Goal: Task Accomplishment & Management: Complete application form

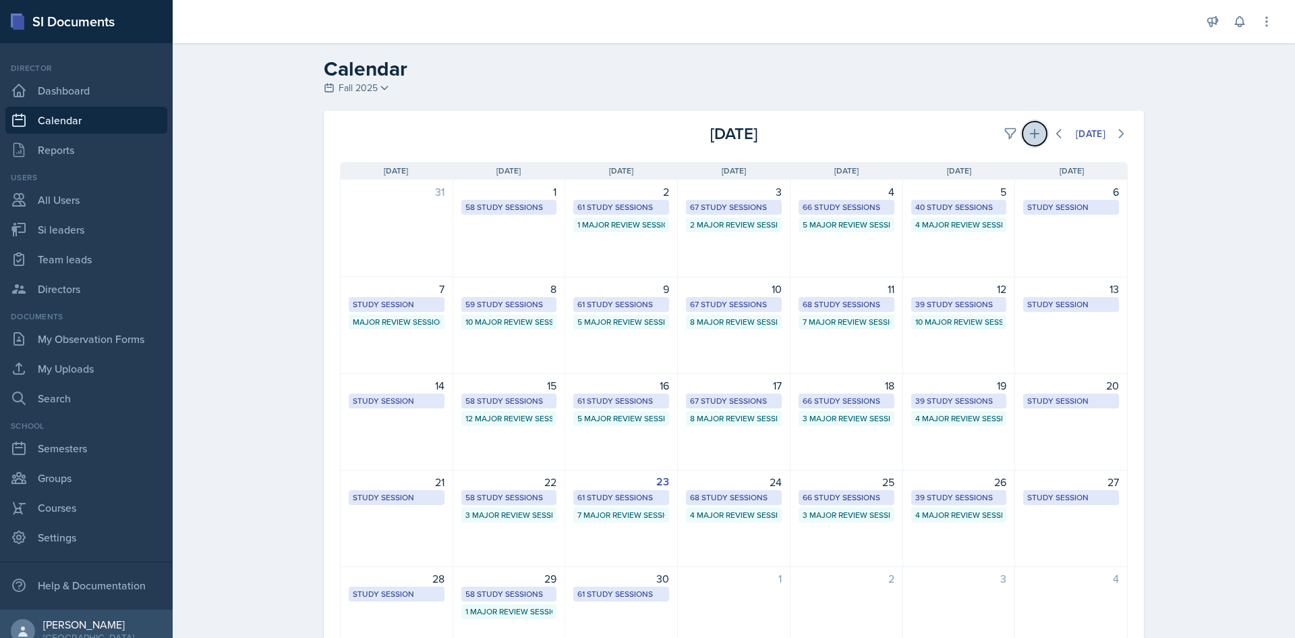
click at [1029, 130] on icon at bounding box center [1034, 133] width 13 height 13
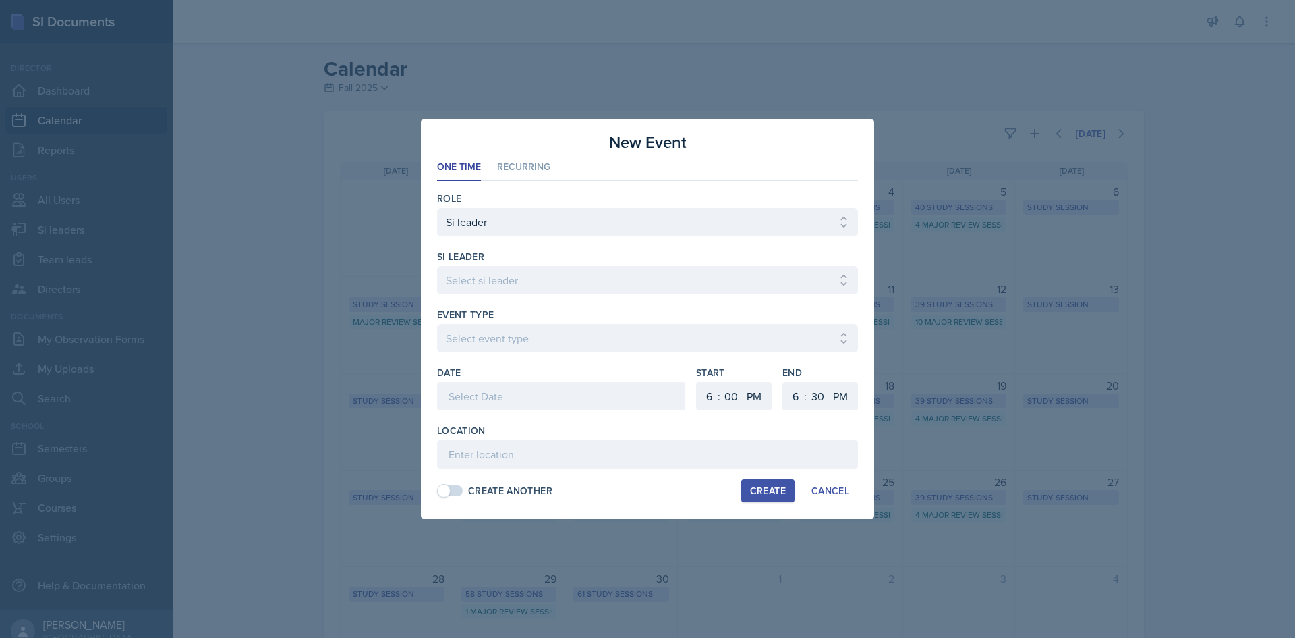
click at [1178, 227] on div at bounding box center [647, 319] width 1295 height 638
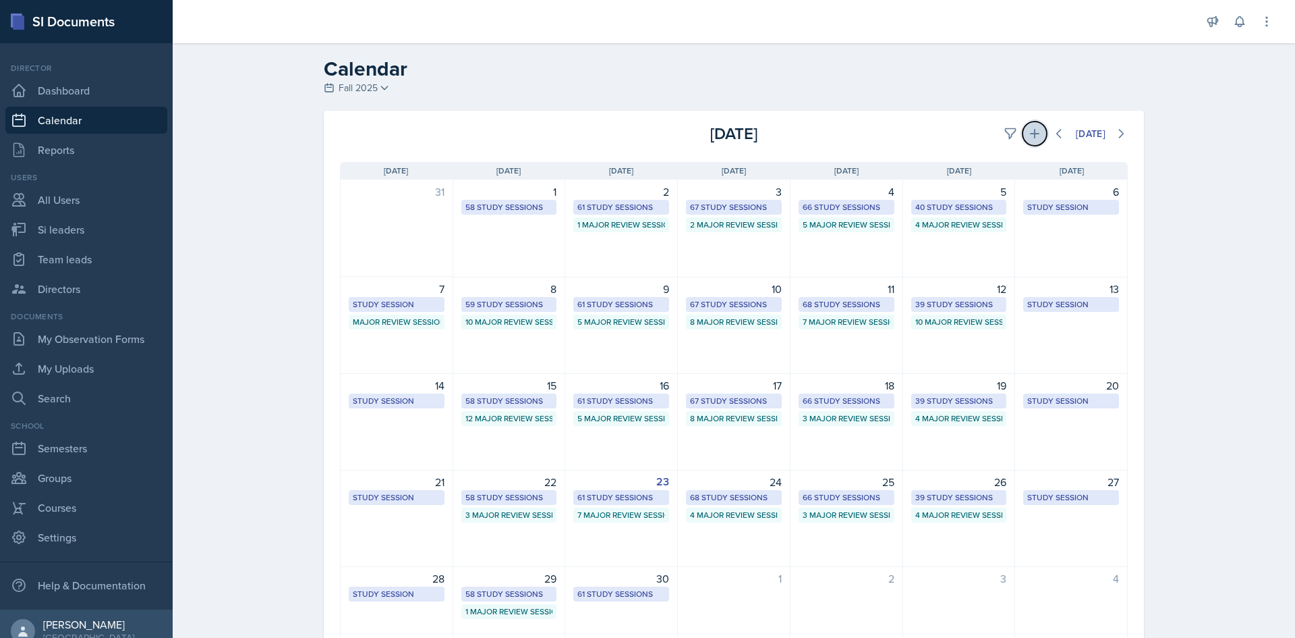
click at [1030, 136] on icon at bounding box center [1034, 133] width 13 height 13
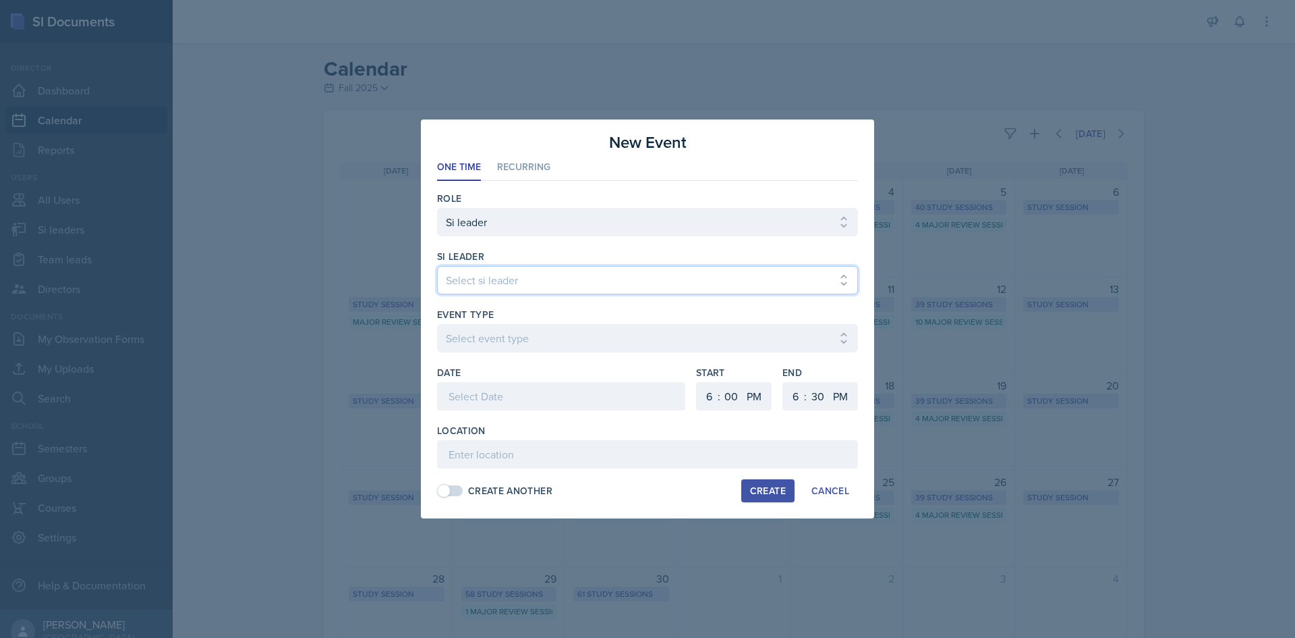
click at [508, 283] on select "Select si leader [PERSON_NAME] [PERSON_NAME] [PERSON_NAME] [PERSON_NAME] [PERSO…" at bounding box center [647, 280] width 421 height 28
select select "96e6af6c-43d9-43d4-9f78-27967d576370"
click at [437, 266] on select "Select si leader [PERSON_NAME] [PERSON_NAME] [PERSON_NAME] [PERSON_NAME] [PERSO…" at bounding box center [647, 280] width 421 height 28
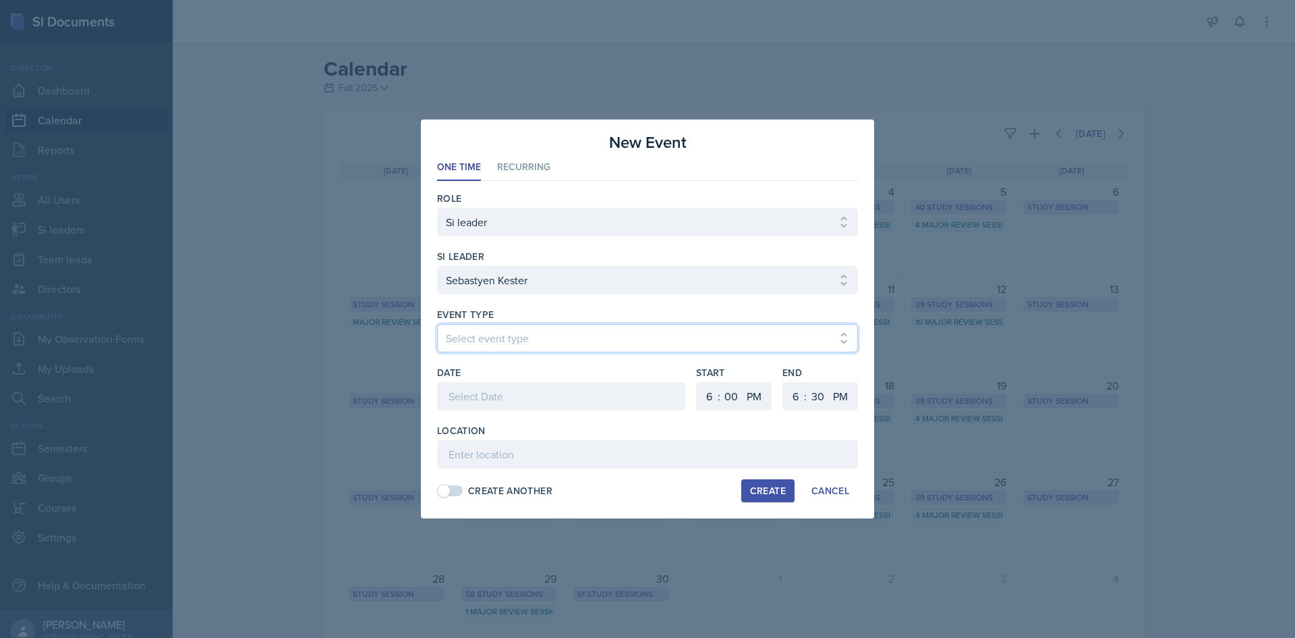
click at [542, 349] on select "Select event type Major Review Session Study Session" at bounding box center [647, 338] width 421 height 28
select select "66bb7cbf-e419-488b-a7ef-f63bc5f9ed04"
click at [437, 324] on select "Select event type Major Review Session Study Session" at bounding box center [647, 338] width 421 height 28
click at [524, 391] on div at bounding box center [561, 396] width 248 height 28
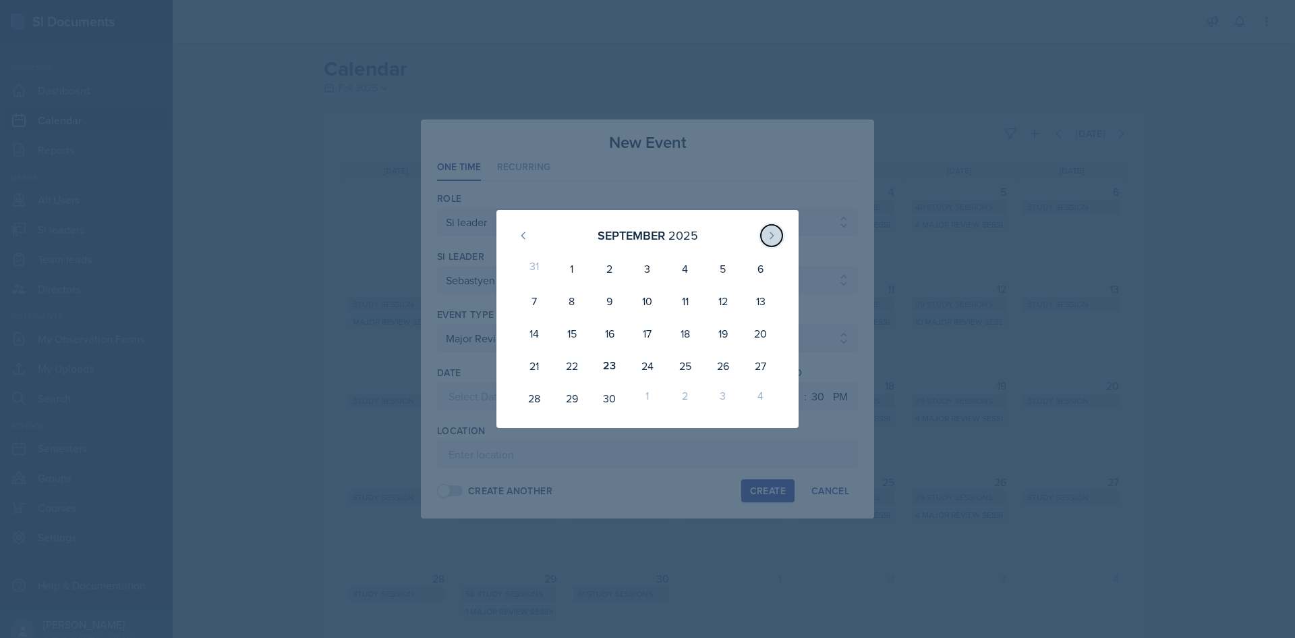
click at [770, 246] on button at bounding box center [772, 236] width 22 height 22
click at [716, 270] on div "3" at bounding box center [723, 268] width 38 height 32
type input "[DATE]"
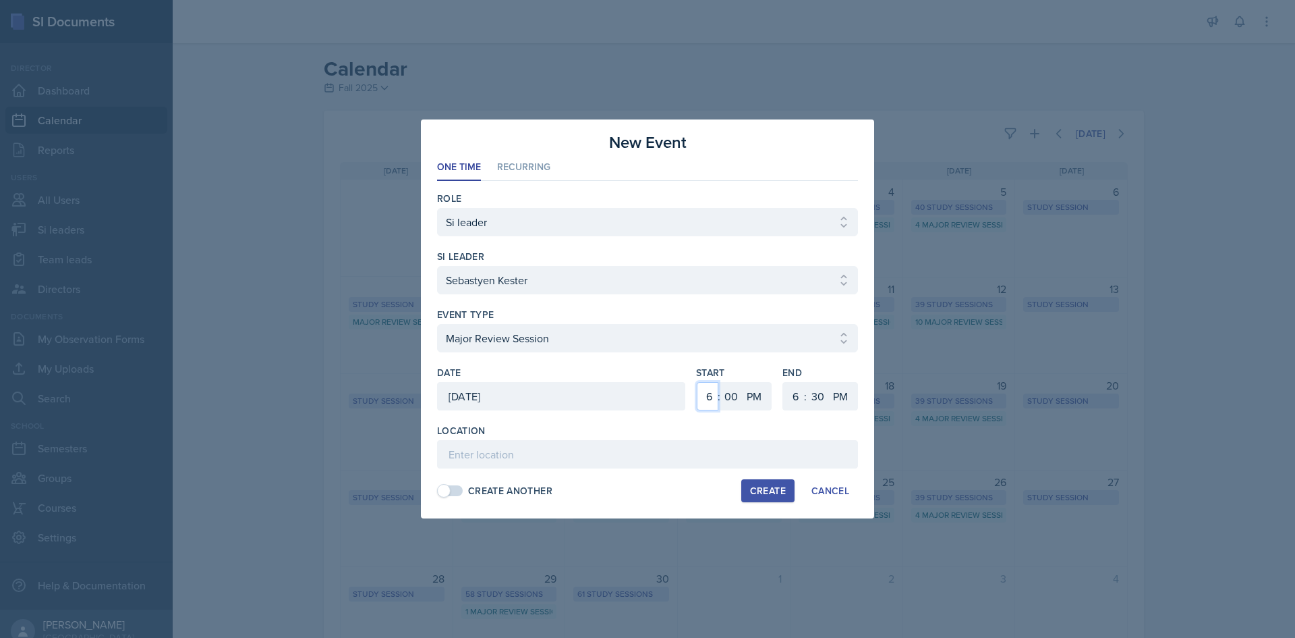
click at [702, 387] on select "1 2 3 4 5 6 7 8 9 10 11 12" at bounding box center [708, 396] width 22 height 28
select select "1"
click at [697, 382] on select "1 2 3 4 5 6 7 8 9 10 11 12" at bounding box center [708, 396] width 22 height 28
click at [729, 384] on select "00 05 10 15 20 25 30 35 40 45 50 55" at bounding box center [732, 396] width 22 height 28
select select "30"
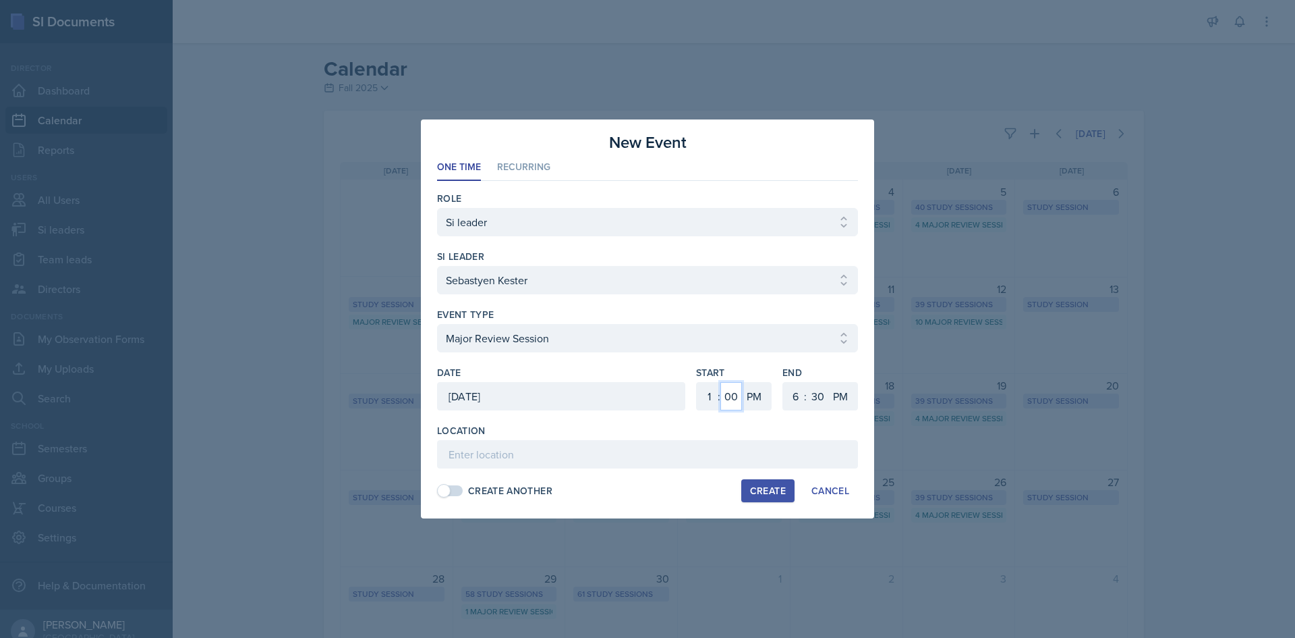
click at [721, 382] on select "00 05 10 15 20 25 30 35 40 45 50 55" at bounding box center [732, 396] width 22 height 28
drag, startPoint x: 789, startPoint y: 399, endPoint x: 789, endPoint y: 386, distance: 13.5
click at [789, 399] on select "1 2 3 4 5 6 7 8 9 10 11 12" at bounding box center [794, 396] width 22 height 28
select select "3"
click at [783, 382] on select "1 2 3 4 5 6 7 8 9 10 11 12" at bounding box center [794, 396] width 22 height 28
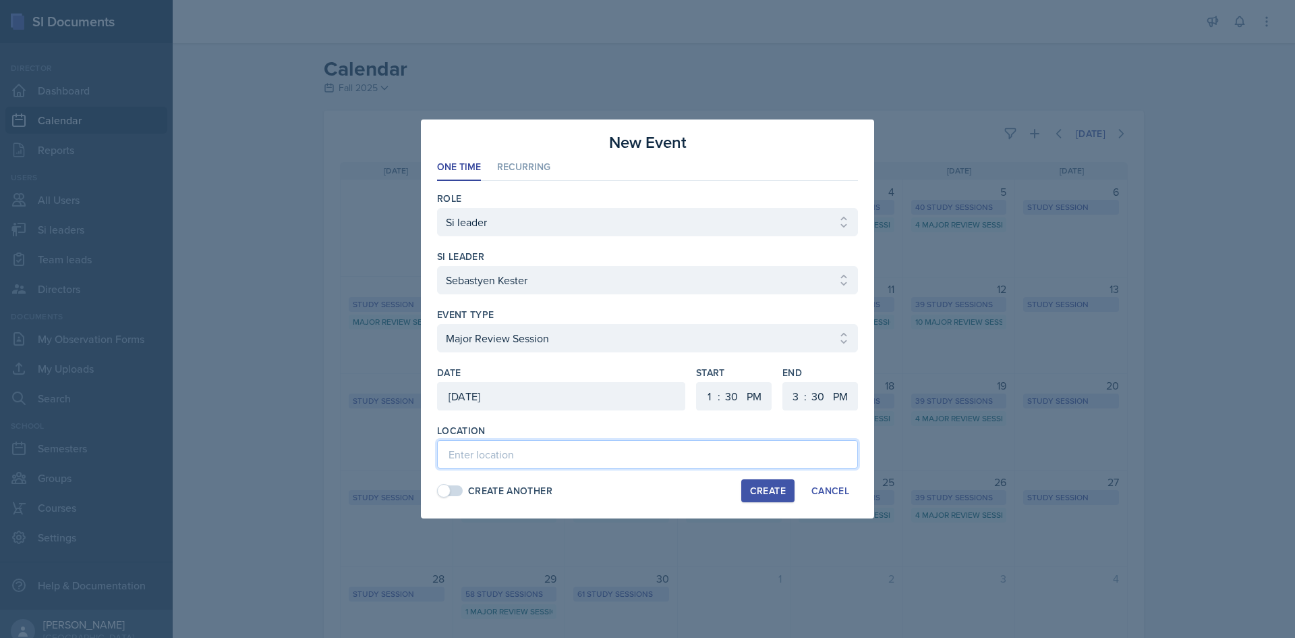
click at [789, 458] on input at bounding box center [647, 454] width 421 height 28
type input "Academic Learning Center 1201"
click at [771, 481] on button "Create" at bounding box center [767, 490] width 53 height 23
select select
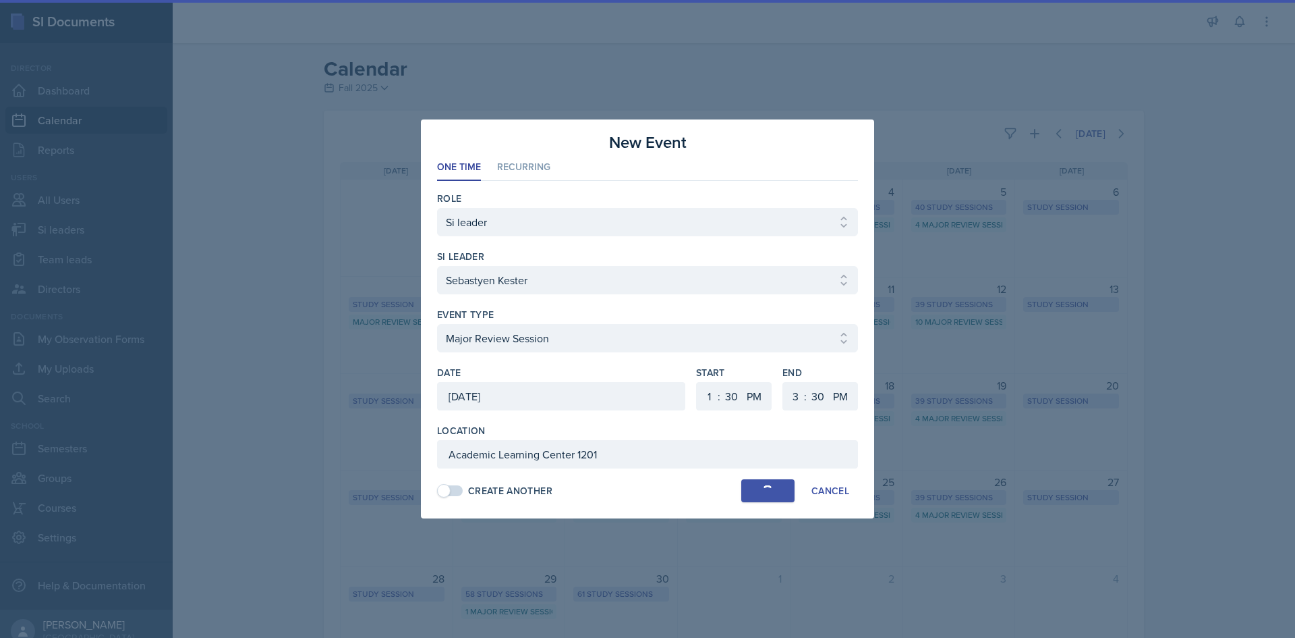
select select "6"
select select "0"
select select "6"
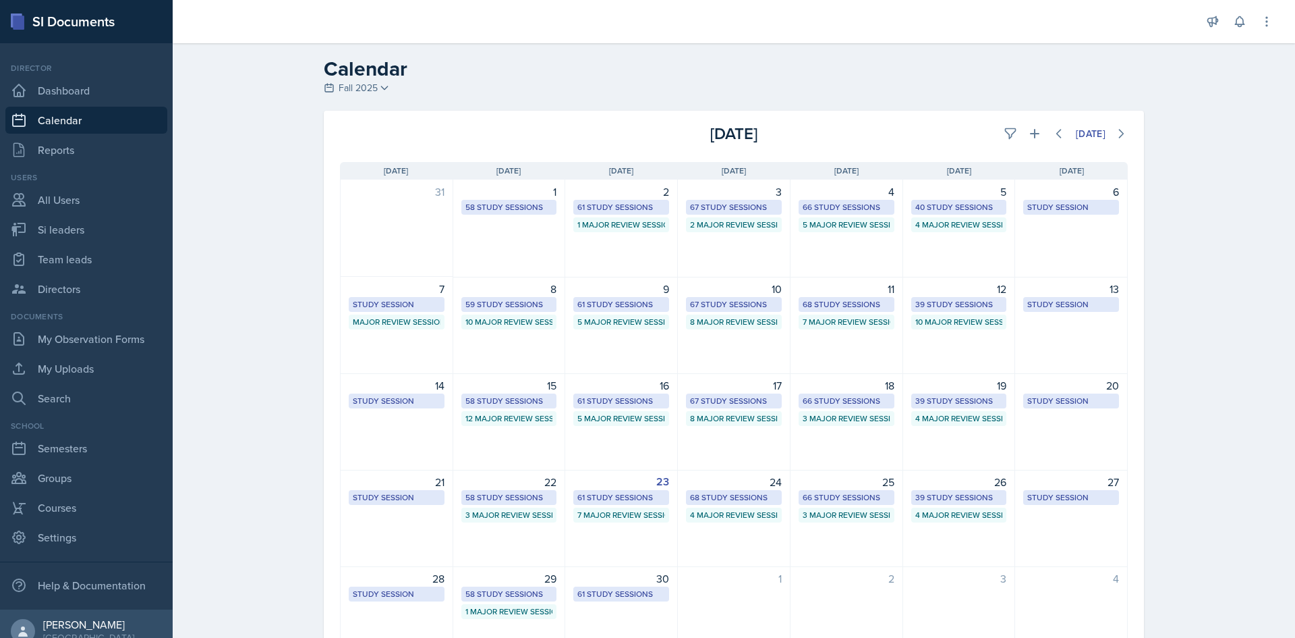
scroll to position [11, 0]
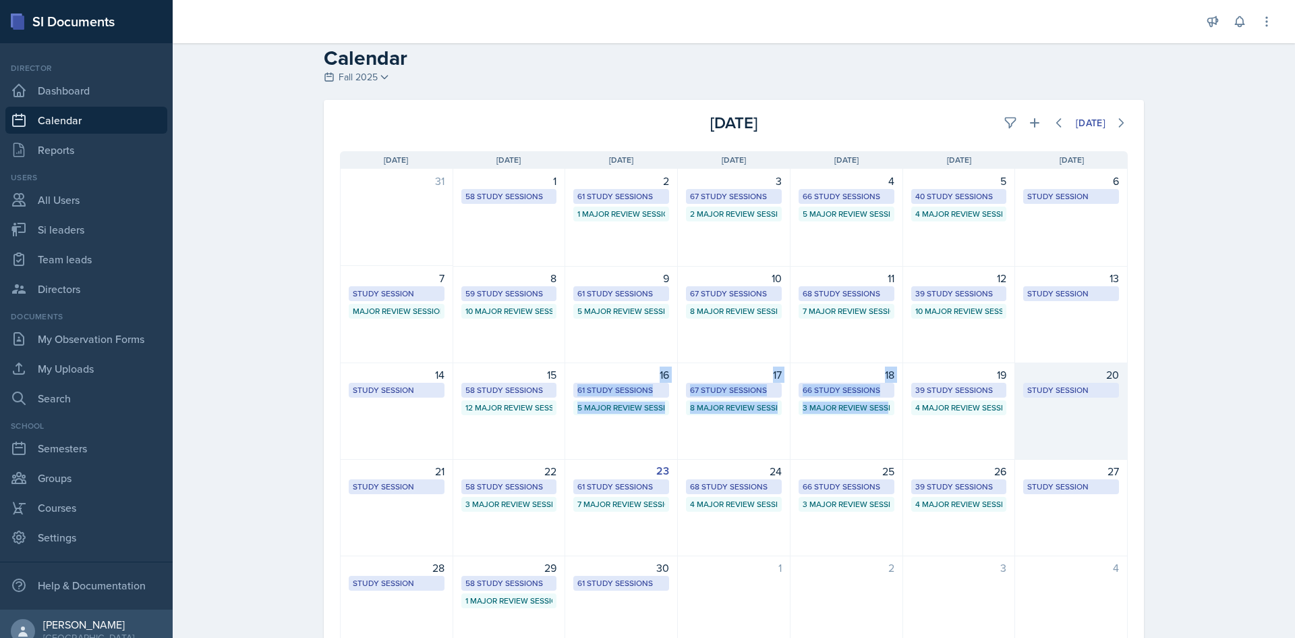
drag, startPoint x: 648, startPoint y: 380, endPoint x: 1032, endPoint y: 402, distance: 384.5
click at [886, 403] on div "31 1 58 Study Sessions 2 61 Study Sessions 1 Major Review Session 3 67 Study Se…" at bounding box center [734, 411] width 788 height 484
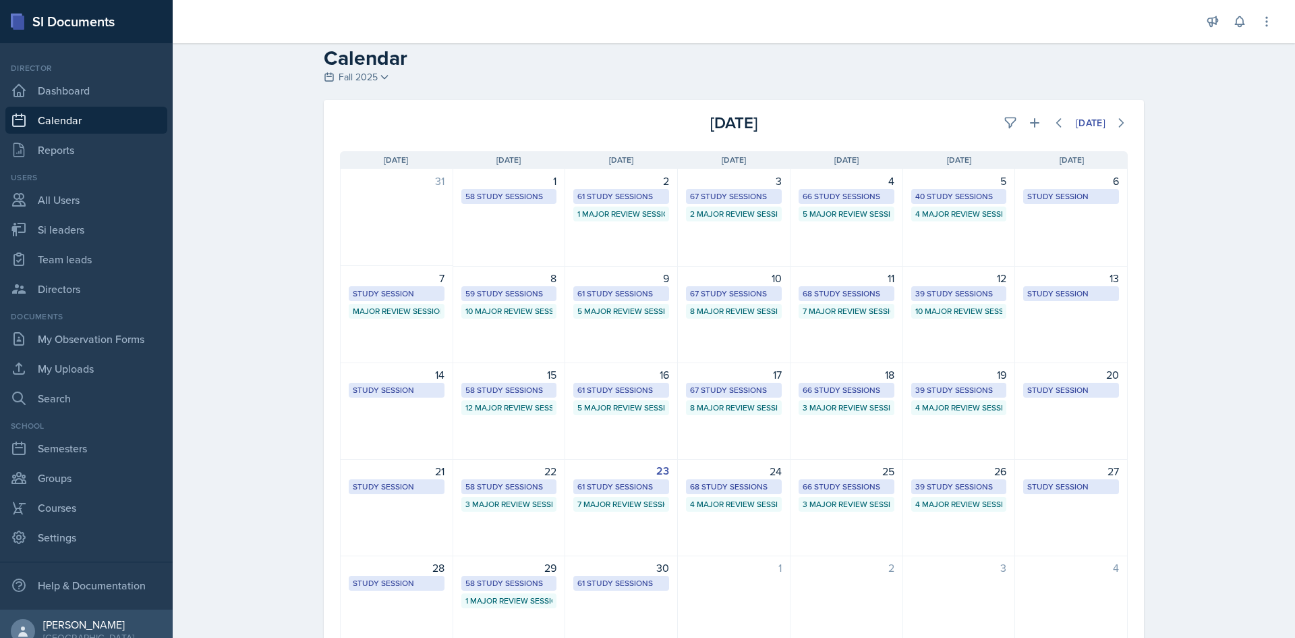
click at [1032, 408] on div "20 Study Session [URL][DOMAIN_NAME] 2:00 PM - 3:00 PM" at bounding box center [1071, 410] width 113 height 97
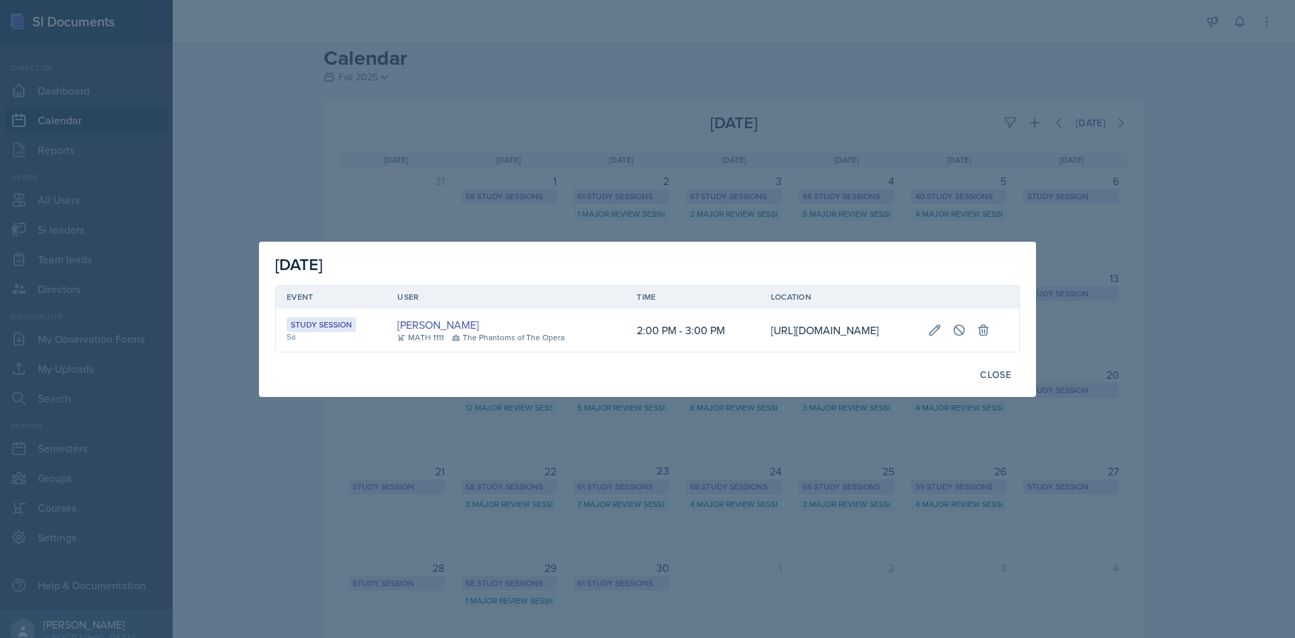
click at [1032, 397] on div "[DATE] Event User Time Location Study Session Sa [PERSON_NAME] MATH 1111 The Ph…" at bounding box center [647, 319] width 777 height 155
